Goal: Book appointment/travel/reservation

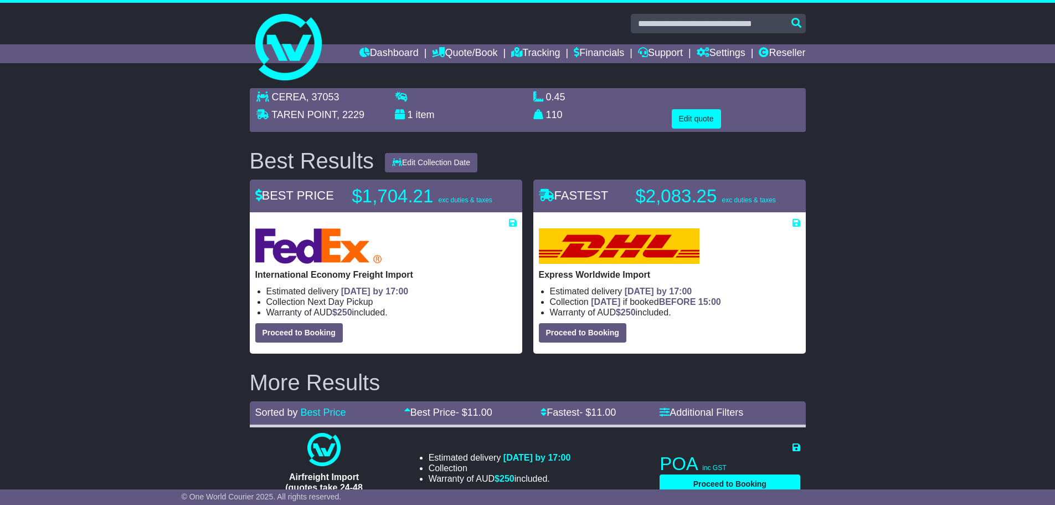
click at [930, 234] on div "CEREA , 37053 [GEOGRAPHIC_DATA] , 2229 1 item 0.45 m 3 in 3 110" at bounding box center [527, 417] width 1055 height 668
click at [944, 223] on div "CEREA , 37053 [GEOGRAPHIC_DATA] , 2229 1 item 0.45 m 3 in 3 110" at bounding box center [527, 417] width 1055 height 668
click at [867, 252] on div "CEREA , 37053 [GEOGRAPHIC_DATA] , 2229 1 item 0.45 m 3 in 3 110" at bounding box center [527, 417] width 1055 height 668
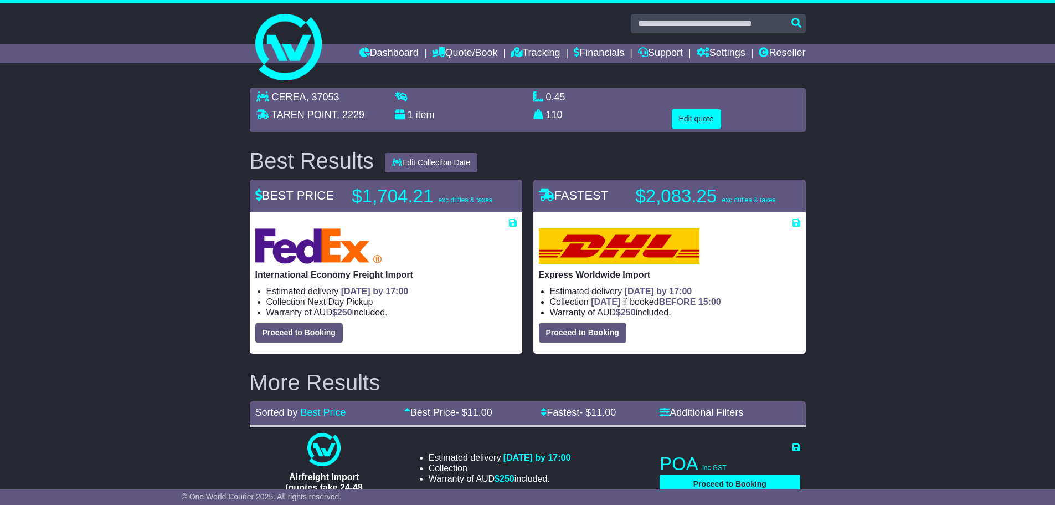
click at [872, 239] on div "CEREA , 37053 [GEOGRAPHIC_DATA] , 2229 1 item 0.45 m 3 in 3 110" at bounding box center [527, 417] width 1055 height 668
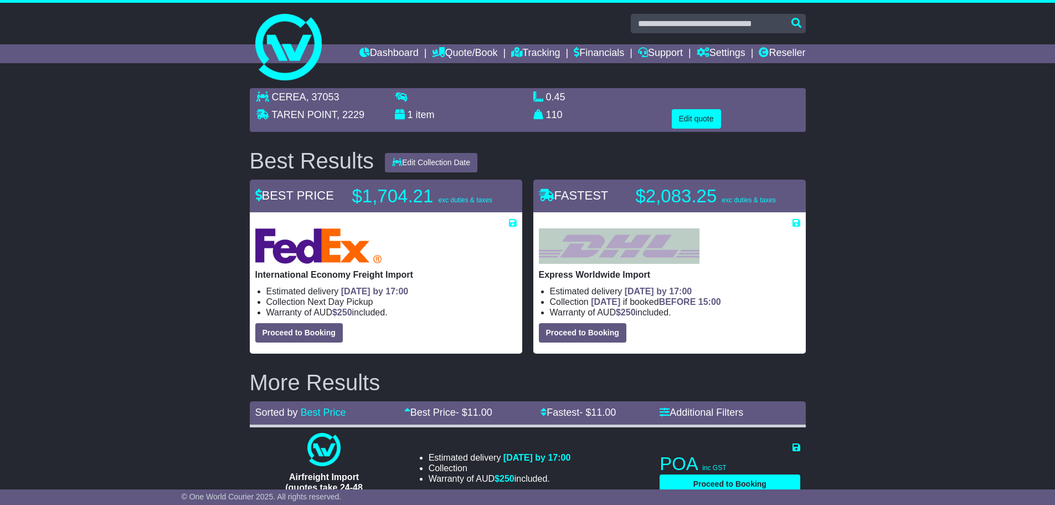
click at [872, 239] on div "CEREA , 37053 [GEOGRAPHIC_DATA] , 2229 1 item 0.45 m 3 in 3 110" at bounding box center [527, 417] width 1055 height 668
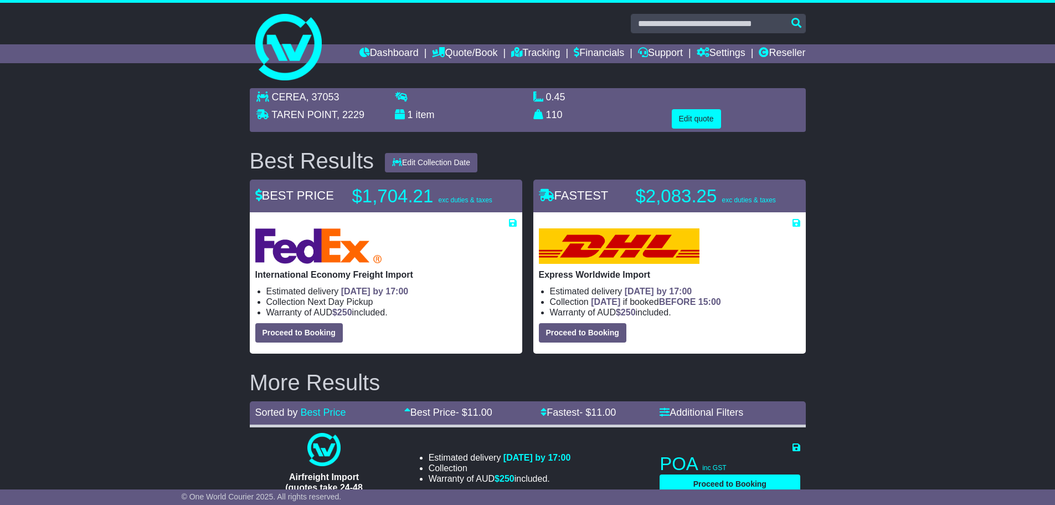
click at [872, 239] on div "CEREA , 37053 [GEOGRAPHIC_DATA] , 2229 1 item 0.45 m 3 in 3 110" at bounding box center [527, 417] width 1055 height 668
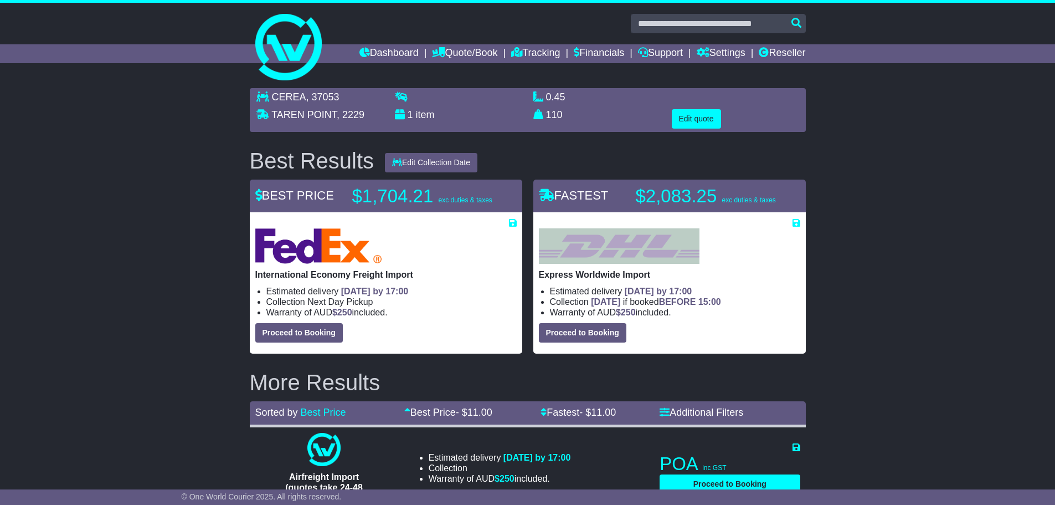
click at [872, 239] on div "CEREA , 37053 [GEOGRAPHIC_DATA] , 2229 1 item 0.45 m 3 in 3 110" at bounding box center [527, 417] width 1055 height 668
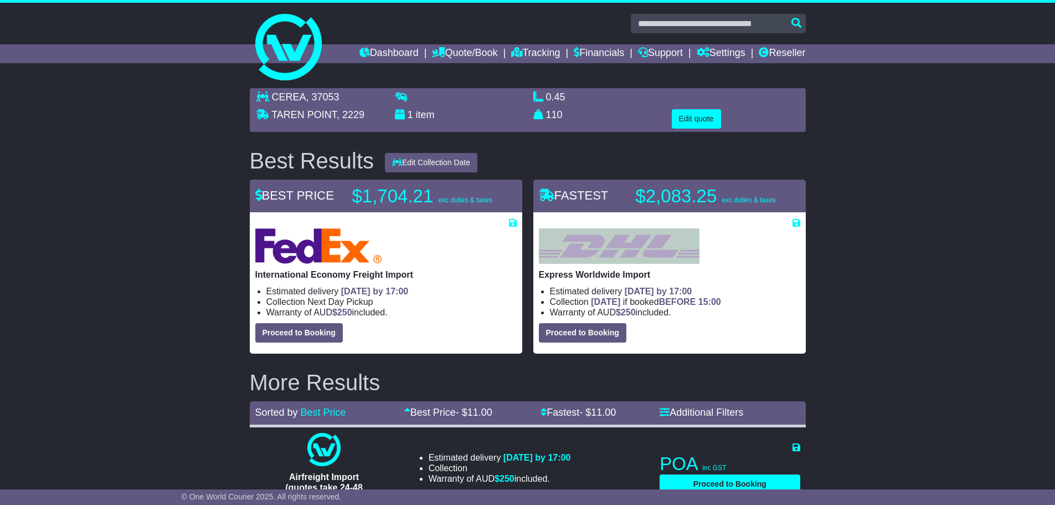
click at [872, 239] on div "CEREA , 37053 [GEOGRAPHIC_DATA] , 2229 1 item 0.45 m 3 in 3 110" at bounding box center [527, 417] width 1055 height 668
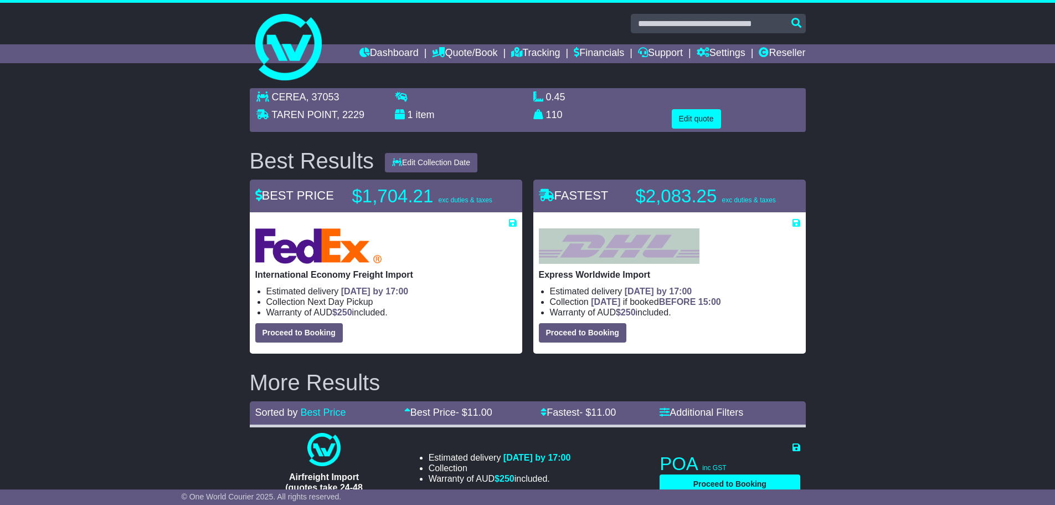
click at [872, 239] on div "CEREA , 37053 [GEOGRAPHIC_DATA] , 2229 1 item 0.45 m 3 in 3 110" at bounding box center [527, 417] width 1055 height 668
click at [729, 243] on div at bounding box center [669, 245] width 261 height 35
click at [919, 249] on div "CEREA , 37053 [GEOGRAPHIC_DATA] , 2229 1 item 0.45 m 3 in 3 110" at bounding box center [527, 417] width 1055 height 668
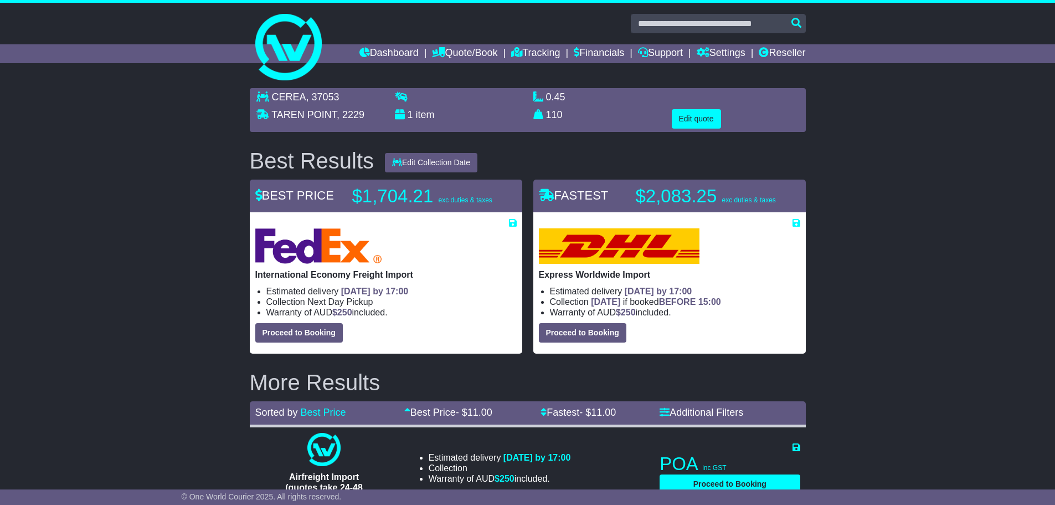
click at [747, 246] on div at bounding box center [669, 245] width 261 height 35
click at [893, 223] on div "CEREA , 37053 [GEOGRAPHIC_DATA] , 2229 1 item 0.45 m 3 in 3 110" at bounding box center [527, 417] width 1055 height 668
click at [950, 184] on div "CEREA , 37053 [GEOGRAPHIC_DATA] , 2229 1 item 0.45 m 3 in 3 110" at bounding box center [527, 417] width 1055 height 668
